Goal: Transaction & Acquisition: Subscribe to service/newsletter

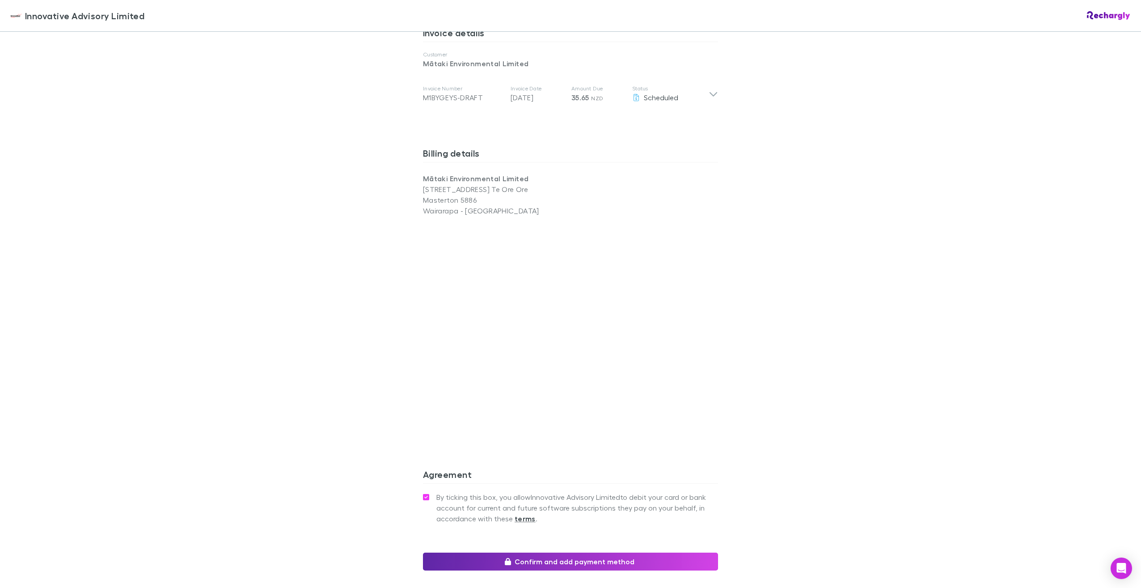
scroll to position [561, 0]
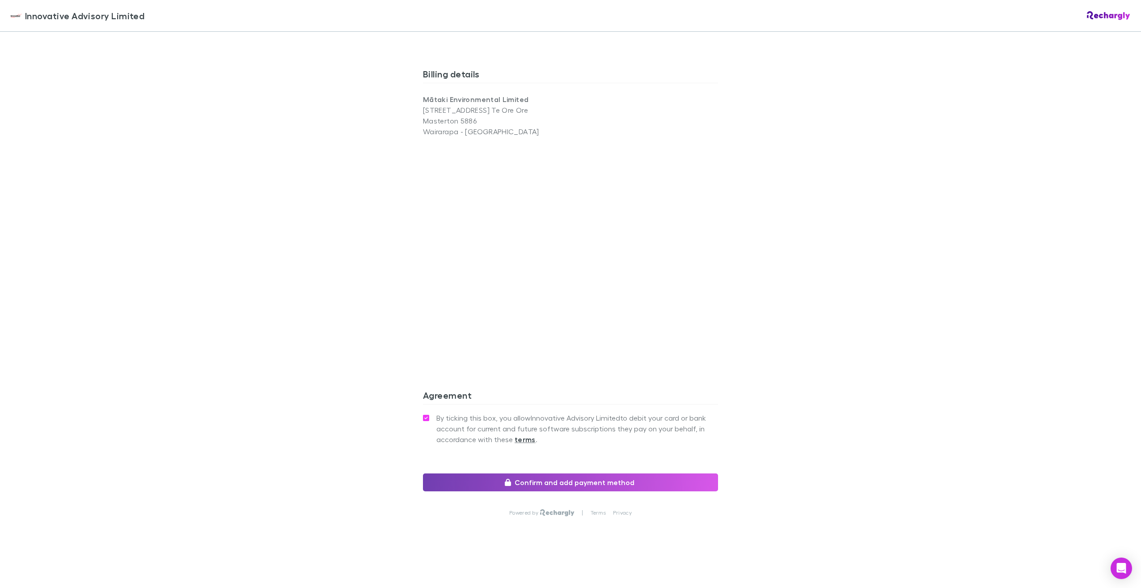
click at [608, 485] on button "Confirm and add payment method" at bounding box center [570, 482] width 295 height 18
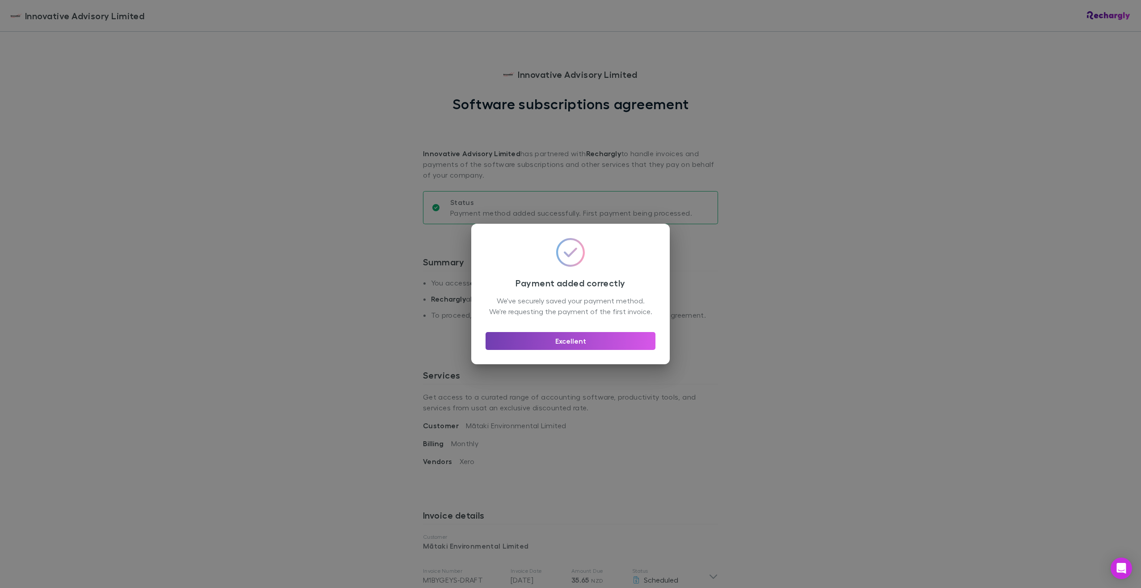
click at [584, 346] on button "Excellent" at bounding box center [571, 341] width 170 height 18
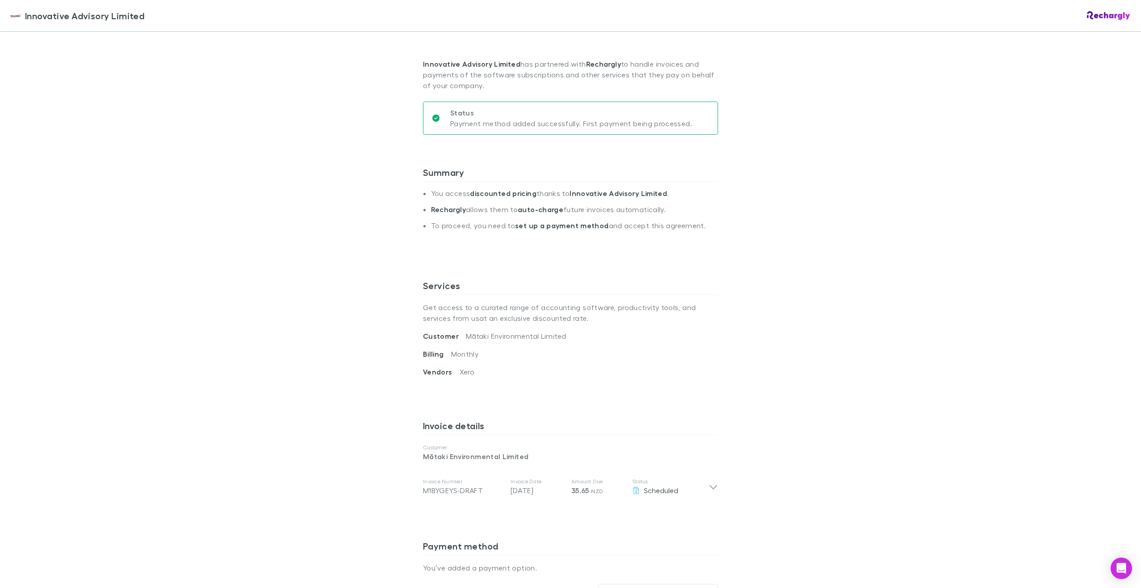
scroll to position [423, 0]
